Goal: Task Accomplishment & Management: Use online tool/utility

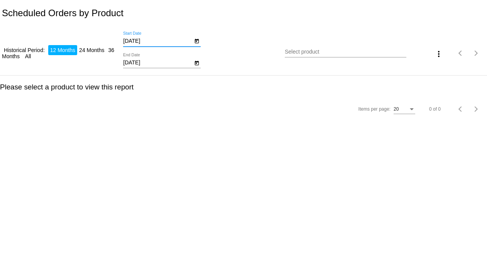
drag, startPoint x: 153, startPoint y: 43, endPoint x: 114, endPoint y: 47, distance: 39.6
click at [114, 47] on div "Historical Period: 12 Months 24 Months 36 Months All [DATE] Start Date [DATE] E…" at bounding box center [243, 50] width 487 height 49
type input "[DATE]"
click at [151, 58] on div "[DATE] End Date" at bounding box center [157, 60] width 69 height 15
drag, startPoint x: 149, startPoint y: 61, endPoint x: 116, endPoint y: 71, distance: 34.6
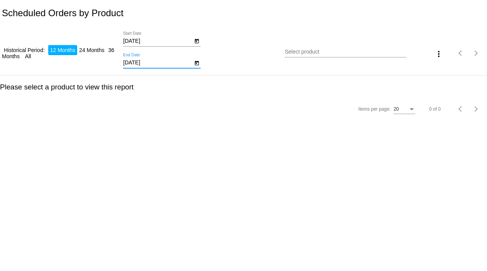
click at [121, 74] on div "Historical Period: 12 Months 24 Months 36 Months All [DATE] Start Date [DATE] E…" at bounding box center [243, 50] width 487 height 49
type input "[DATE]"
click at [293, 53] on input "Select product" at bounding box center [345, 52] width 121 height 6
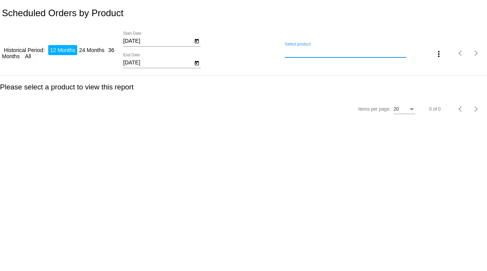
paste input "42578"
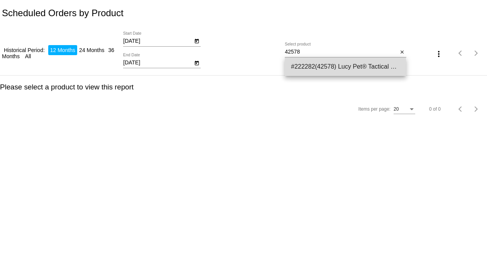
click at [324, 69] on span "#222282(42578) Lucy Pet® Tactical Fuel® Dog Food-Exclusive Gut Health Formula 8…" at bounding box center [345, 67] width 109 height 19
type input "Lucy Pet® Tactical Fuel® Dog Food-Exclusive Gut Health Formula"
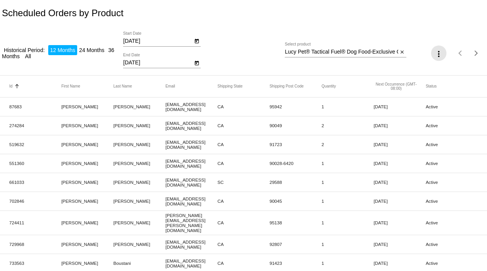
click at [435, 51] on mat-icon "more_vert" at bounding box center [438, 53] width 9 height 9
click at [441, 72] on mat-icon "file_download" at bounding box center [436, 72] width 9 height 9
